Goal: Task Accomplishment & Management: Use online tool/utility

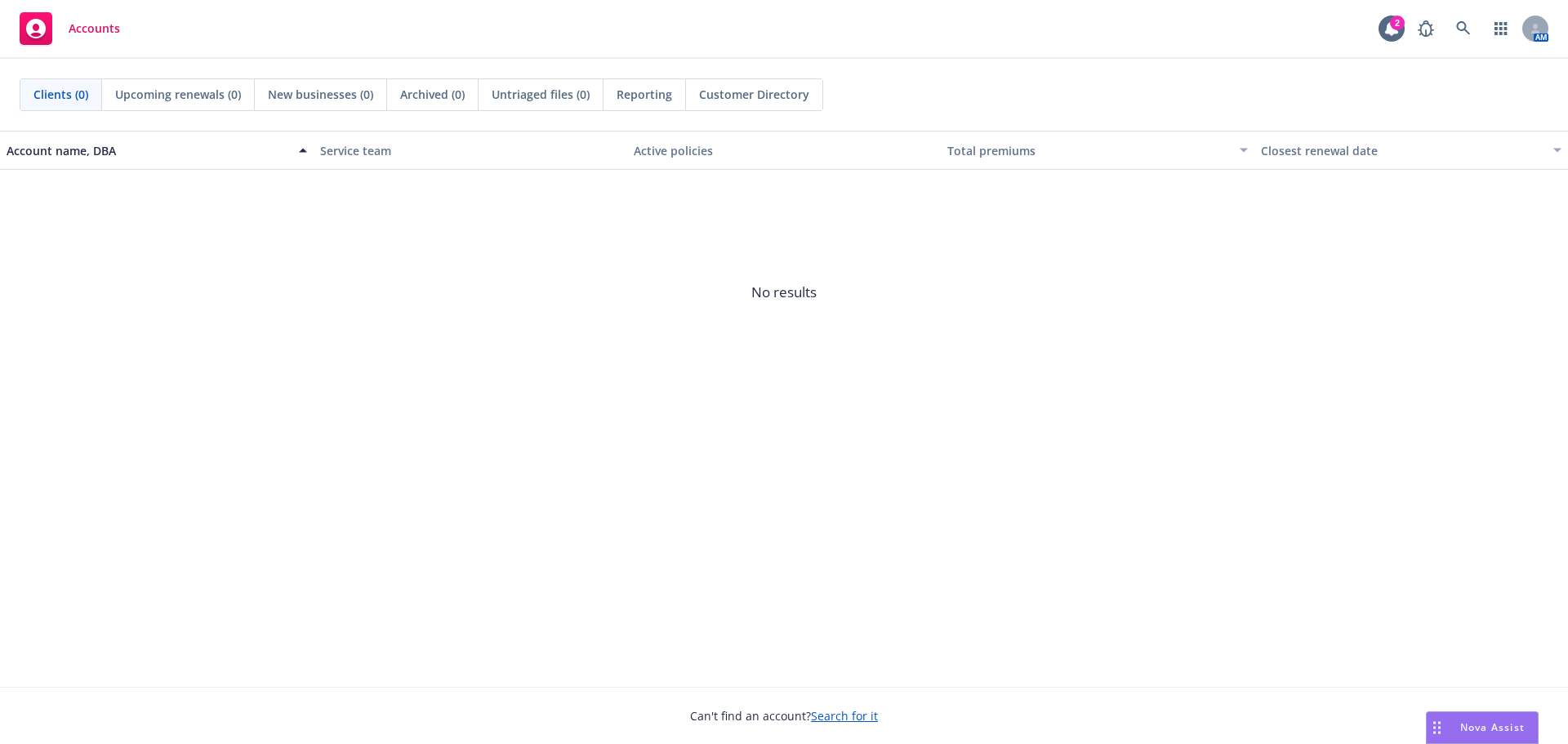
click at [832, 711] on link "Search for it" at bounding box center [843, 715] width 67 height 15
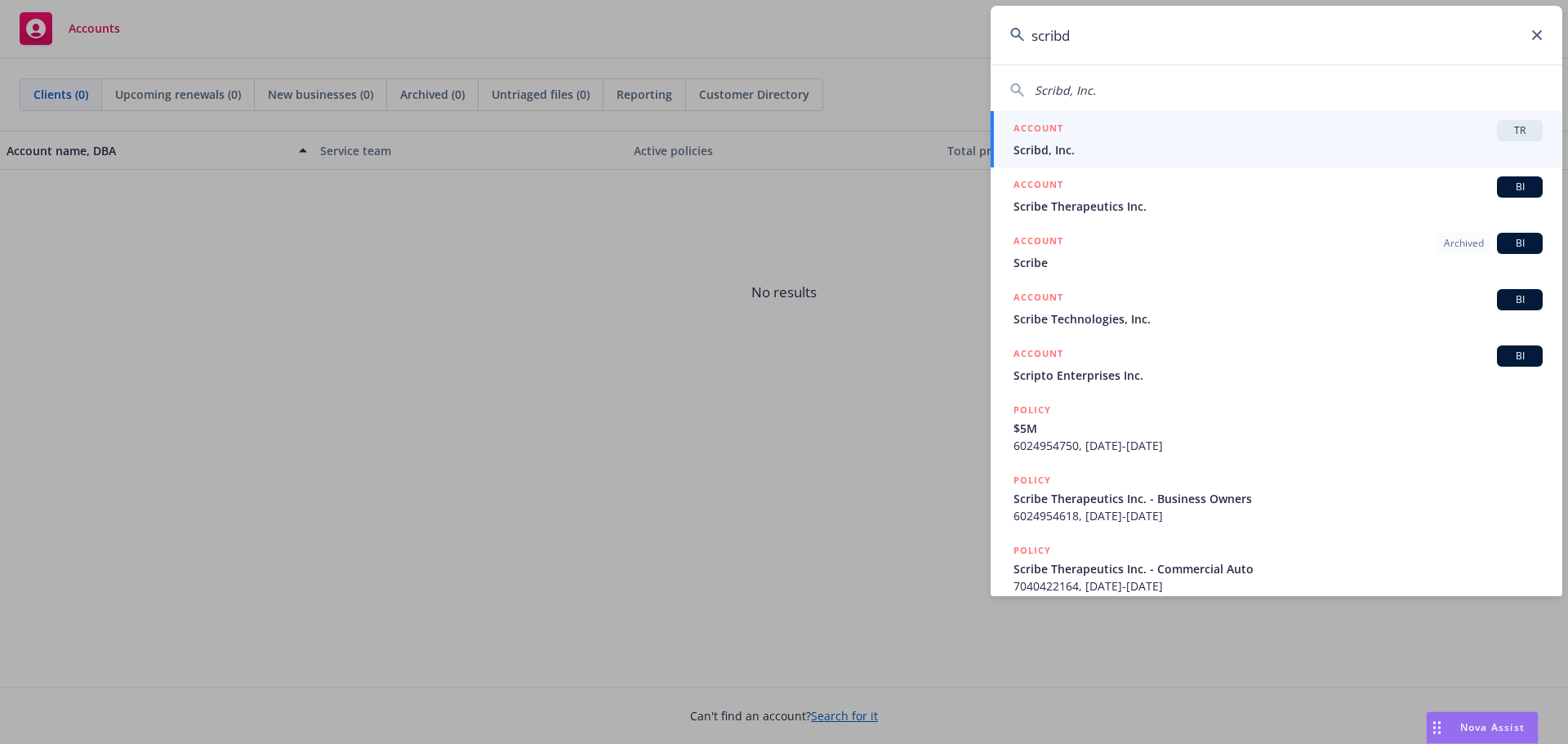
type input "scribd"
click at [1043, 146] on span "Scribd, Inc." at bounding box center [1279, 149] width 529 height 17
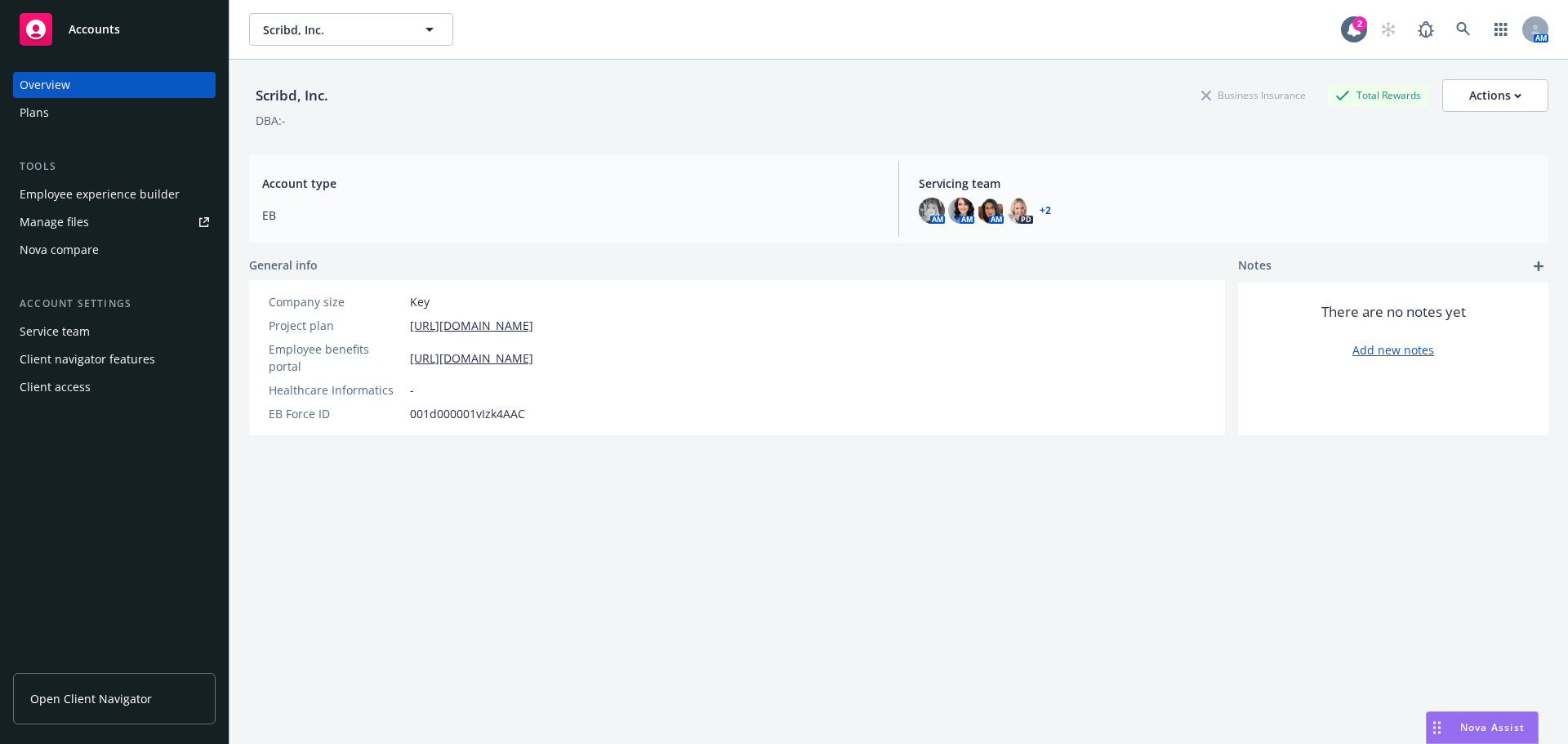
click at [159, 194] on div "Employee experience builder" at bounding box center [99, 194] width 160 height 26
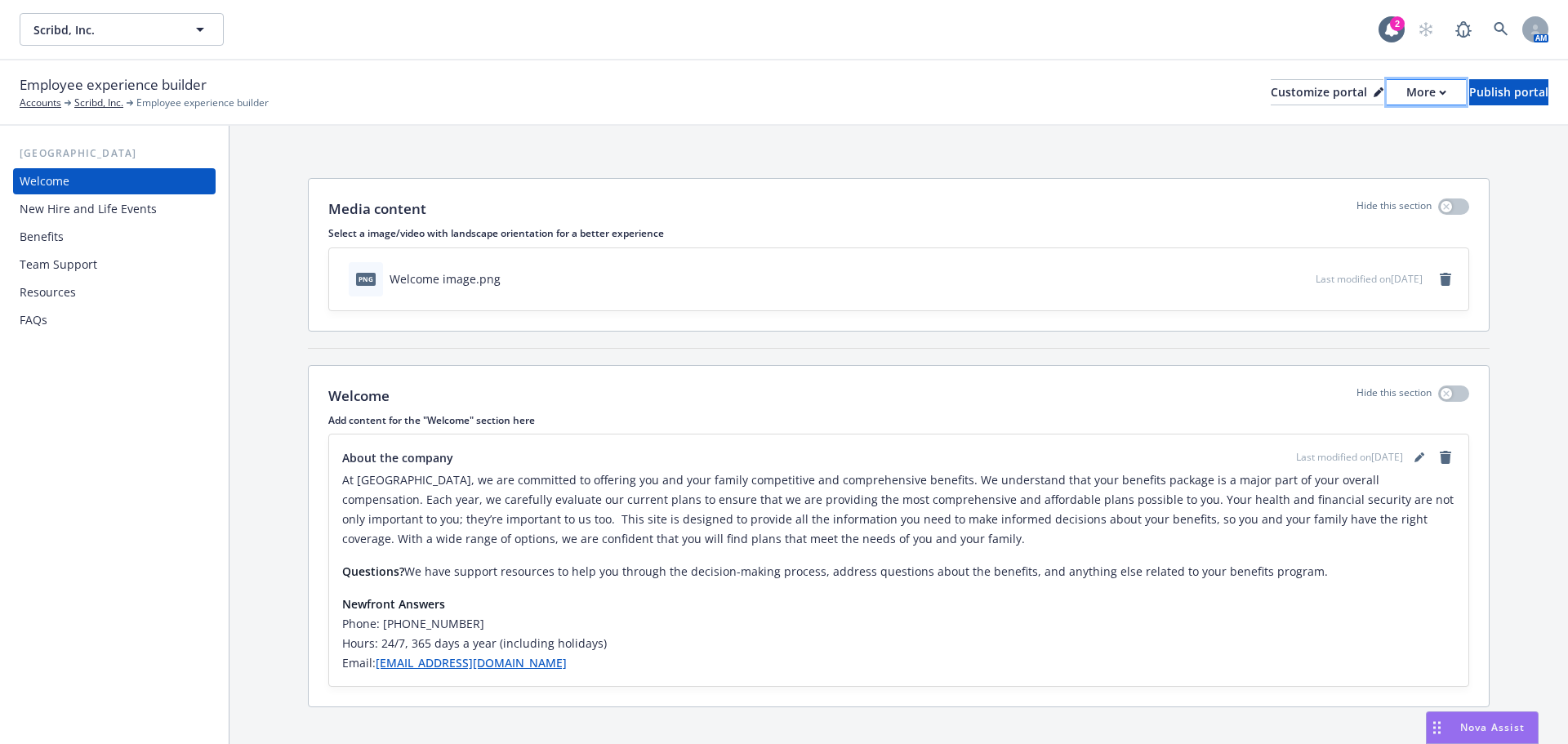
click at [1406, 94] on div "More" at bounding box center [1426, 92] width 40 height 25
click at [1469, 92] on div "Publish portal" at bounding box center [1509, 92] width 79 height 25
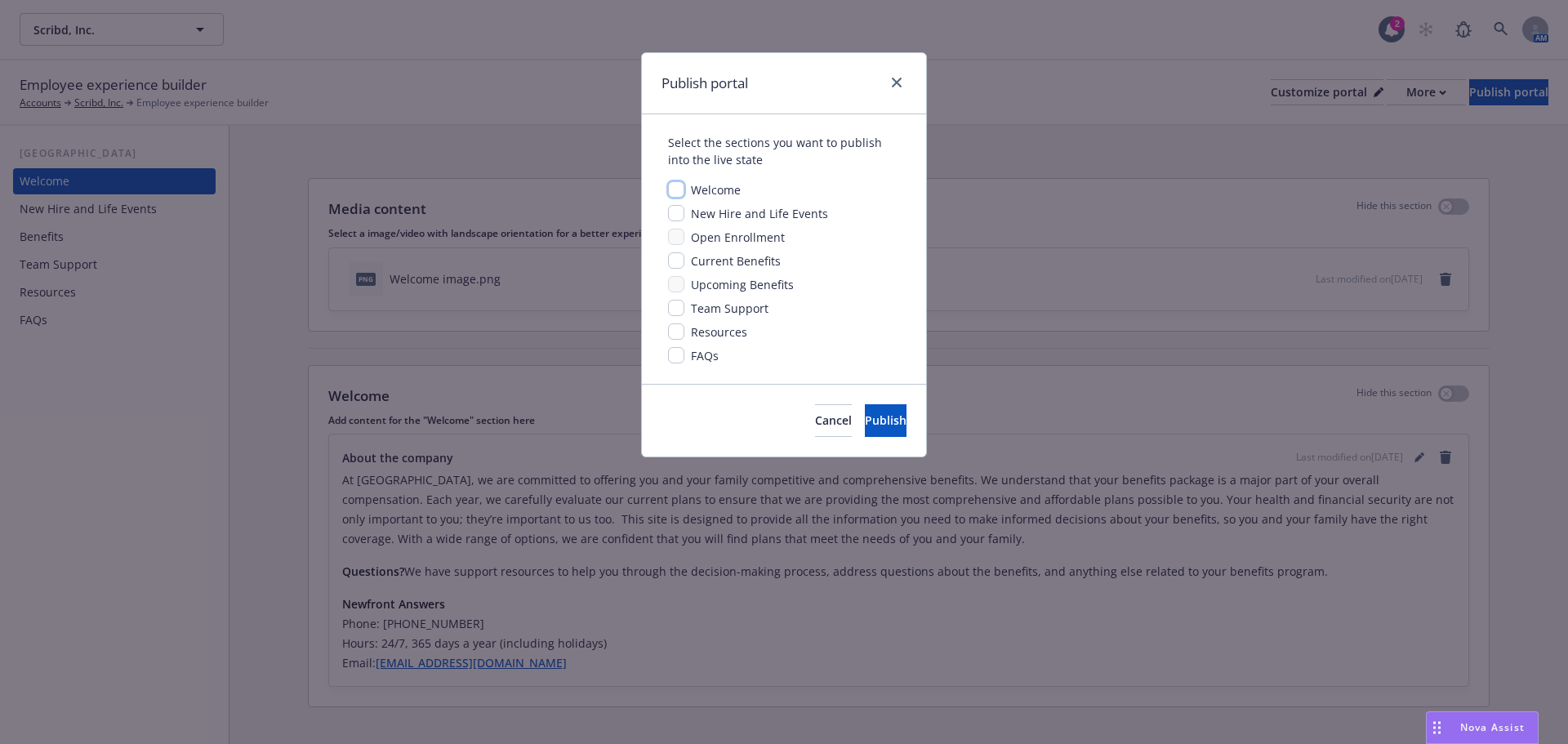
click at [677, 191] on input "checkbox" at bounding box center [676, 189] width 16 height 16
checkbox input "true"
click at [678, 213] on input "checkbox" at bounding box center [676, 213] width 16 height 16
checkbox input "true"
click at [677, 267] on input "checkbox" at bounding box center [676, 260] width 16 height 16
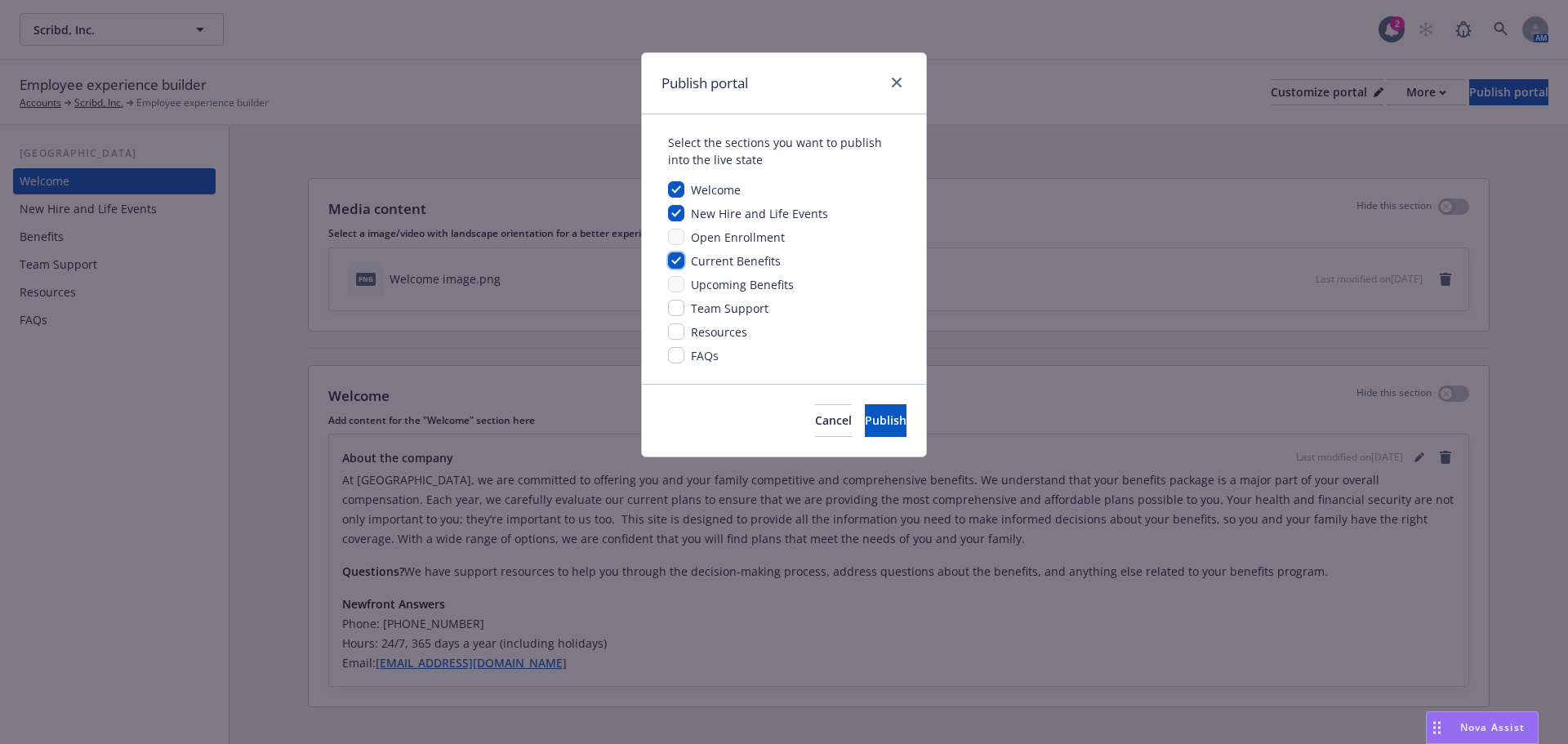
checkbox input "true"
click at [675, 311] on input "checkbox" at bounding box center [676, 308] width 16 height 16
checkbox input "true"
click at [675, 332] on input "checkbox" at bounding box center [676, 331] width 16 height 16
checkbox input "true"
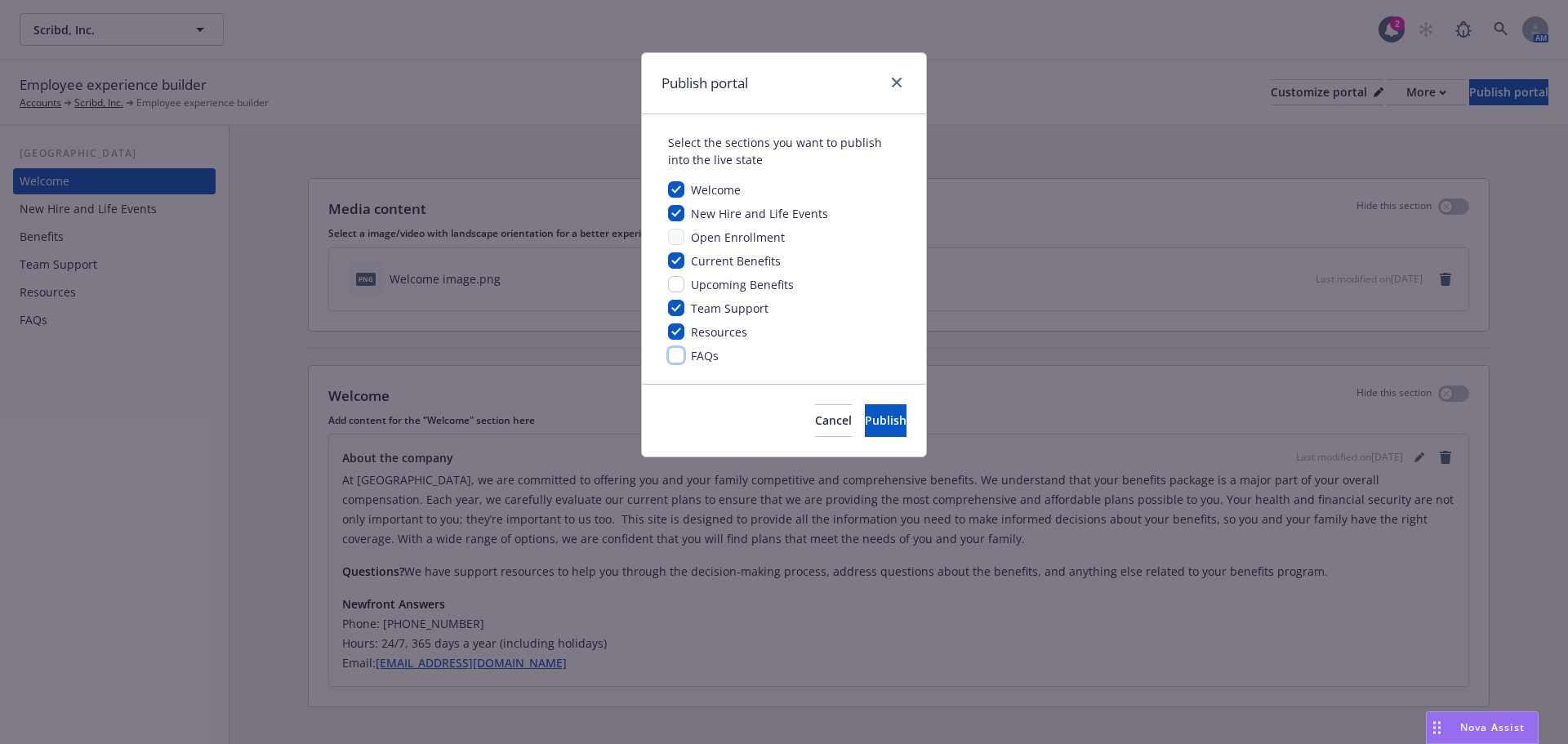
click at [673, 355] on input "checkbox" at bounding box center [676, 355] width 16 height 16
checkbox input "true"
click at [865, 424] on span "Publish" at bounding box center [885, 420] width 42 height 15
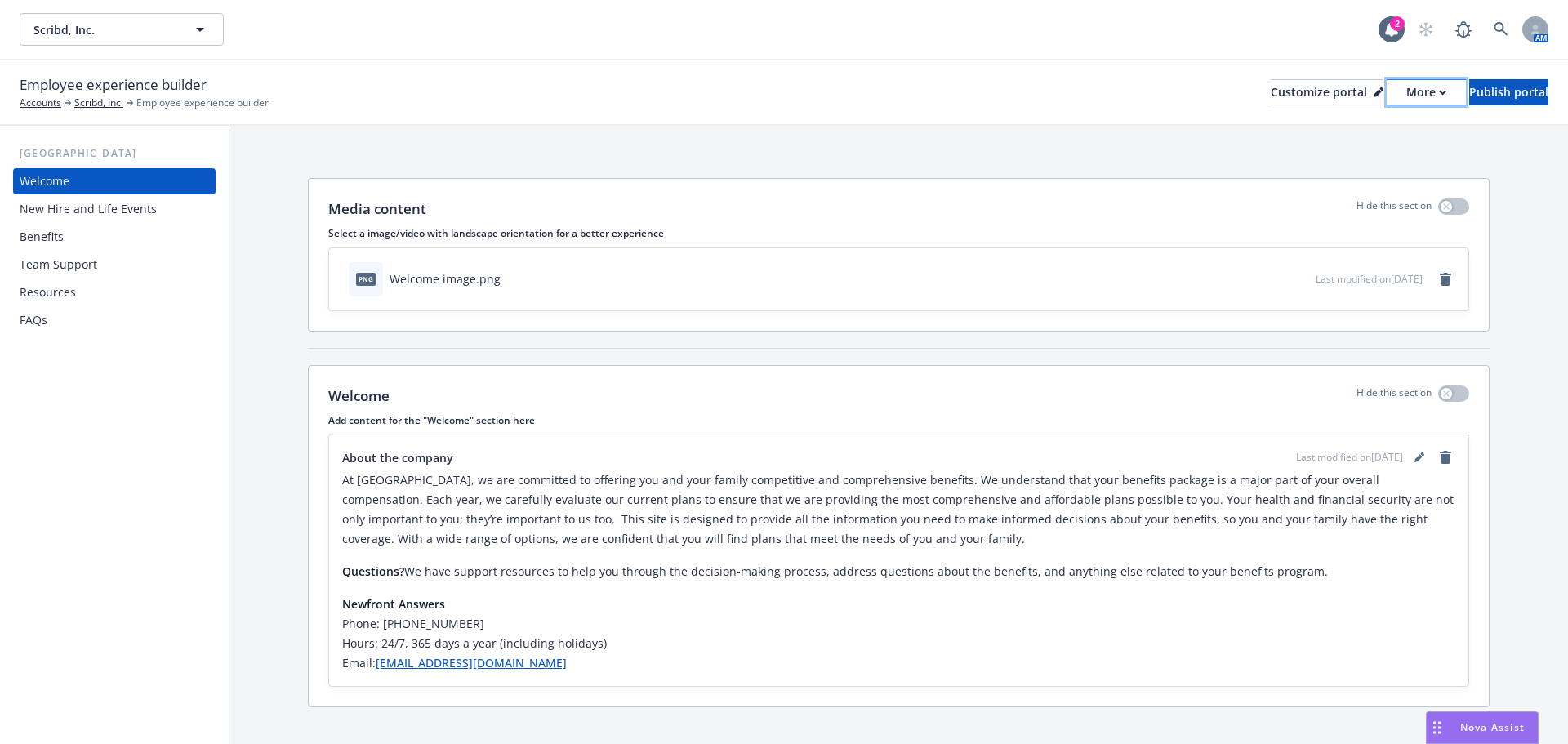
click at [1406, 95] on div "More" at bounding box center [1426, 92] width 40 height 25
click at [1322, 162] on link "Copy portal link" at bounding box center [1339, 162] width 148 height 33
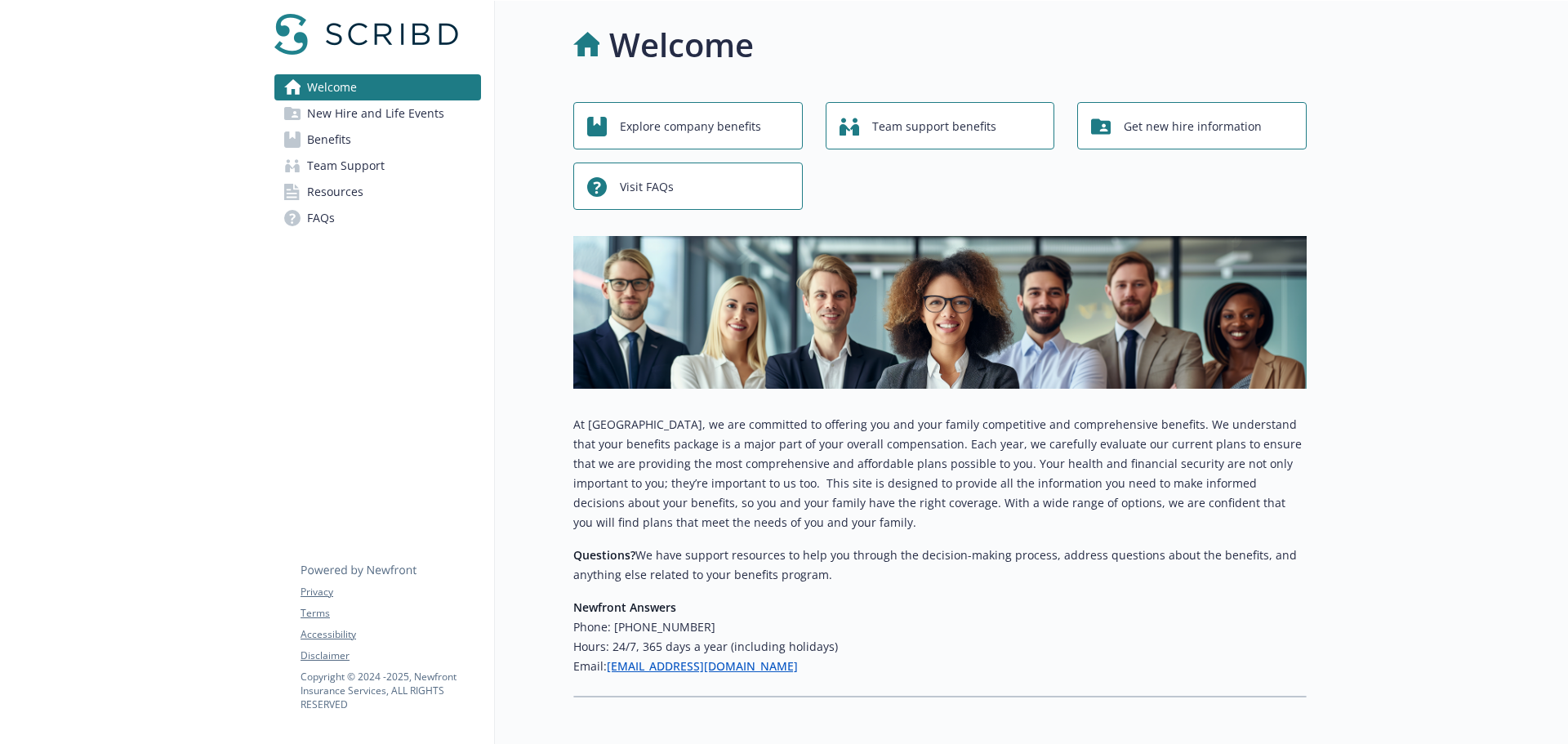
click at [356, 120] on span "New Hire and Life Events" at bounding box center [376, 113] width 138 height 26
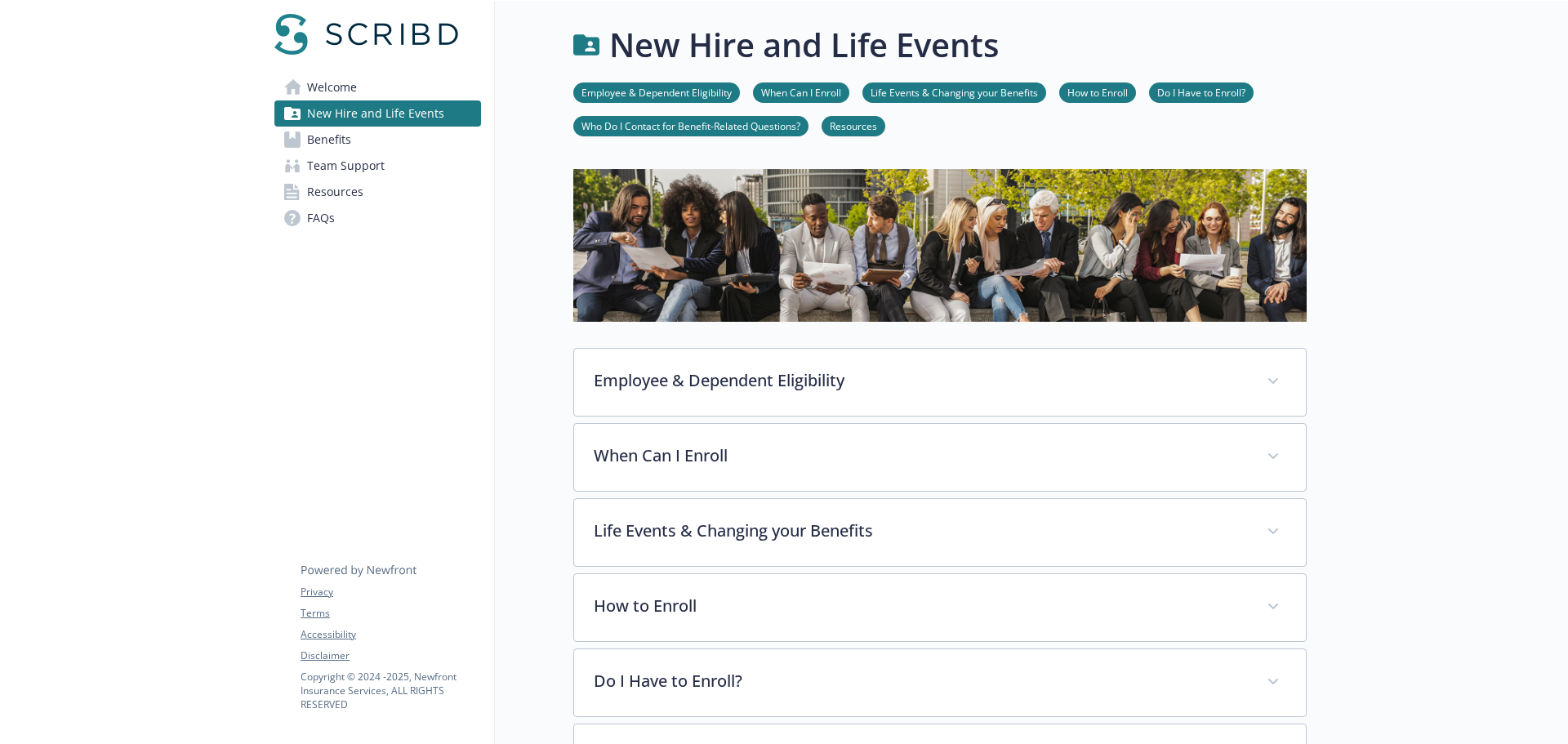
click at [337, 92] on span "Welcome" at bounding box center [332, 87] width 50 height 26
